Goal: Task Accomplishment & Management: Manage account settings

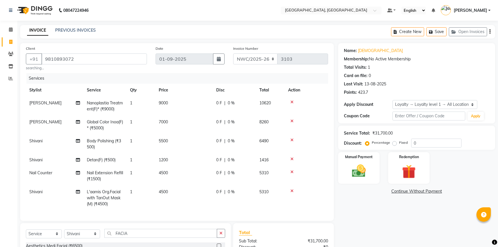
select select "service"
select select "84843"
select select "1: Object"
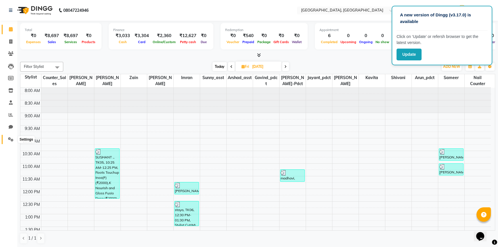
click at [11, 138] on icon at bounding box center [10, 139] width 5 height 4
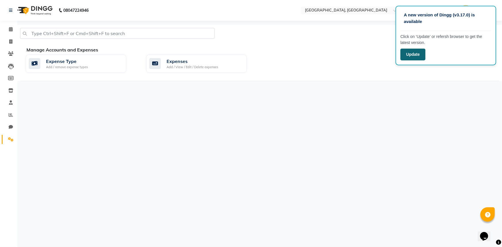
click at [412, 57] on button "Update" at bounding box center [413, 55] width 25 height 12
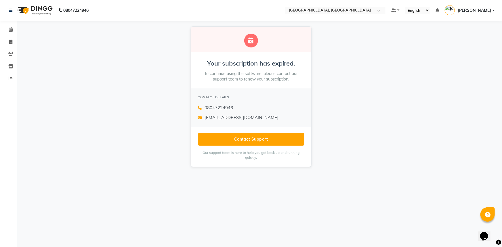
click at [351, 83] on div "Your subscription has expired. To continue using the software, please contact o…" at bounding box center [251, 97] width 502 height 152
click at [363, 71] on div "Your subscription has expired. To continue using the software, please contact o…" at bounding box center [251, 97] width 502 height 152
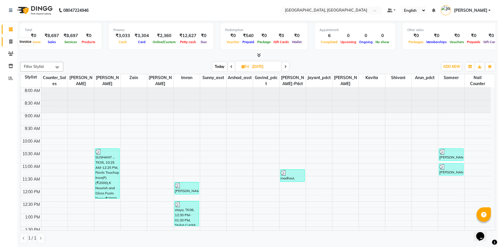
click at [9, 39] on span at bounding box center [11, 42] width 10 height 7
select select "service"
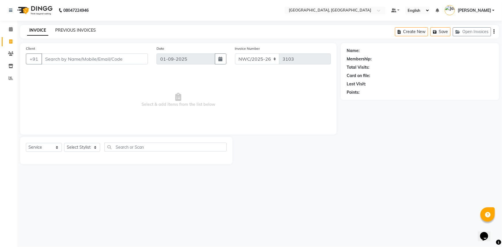
click at [90, 28] on link "PREVIOUS INVOICES" at bounding box center [75, 30] width 41 height 5
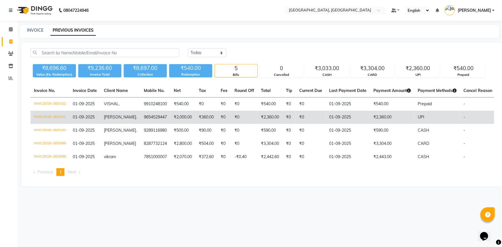
click at [370, 116] on td "₹2,360.00" at bounding box center [392, 117] width 44 height 13
click at [155, 117] on td "9654529447" at bounding box center [155, 117] width 30 height 13
click at [329, 119] on td "01-09-2025" at bounding box center [348, 117] width 44 height 13
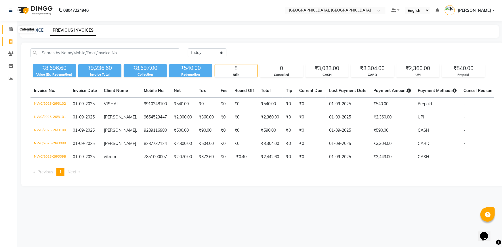
click at [11, 28] on icon at bounding box center [11, 29] width 4 height 4
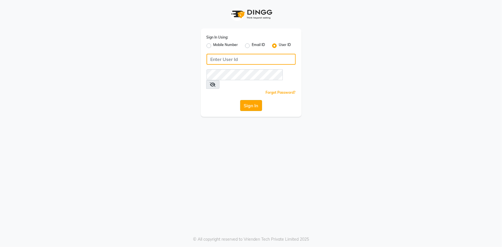
type input "E3784-01"
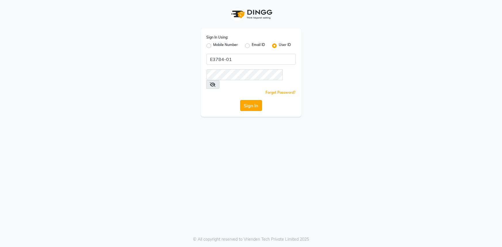
click at [253, 100] on button "Sign In" at bounding box center [251, 105] width 22 height 11
